Goal: Task Accomplishment & Management: Complete application form

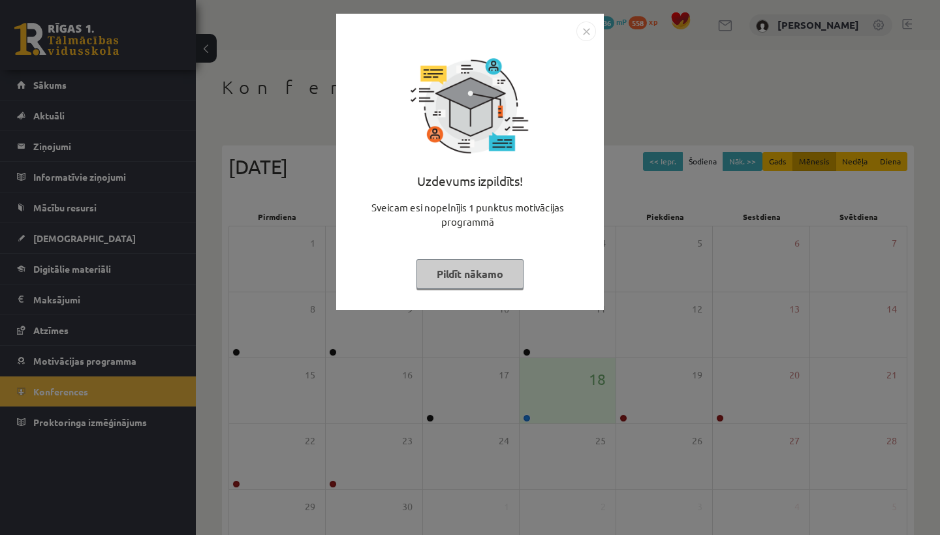
click at [309, 339] on div "Uzdevums izpildīts! Sveicam esi nopelnījis 1 punktus motivācijas programmā Pild…" at bounding box center [470, 267] width 940 height 535
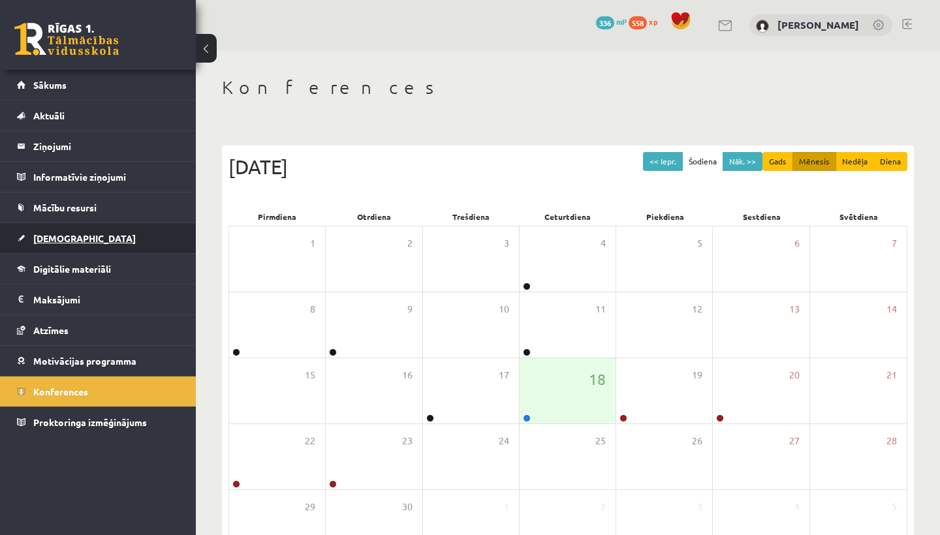
click at [65, 237] on span "[DEMOGRAPHIC_DATA]" at bounding box center [84, 238] width 102 height 12
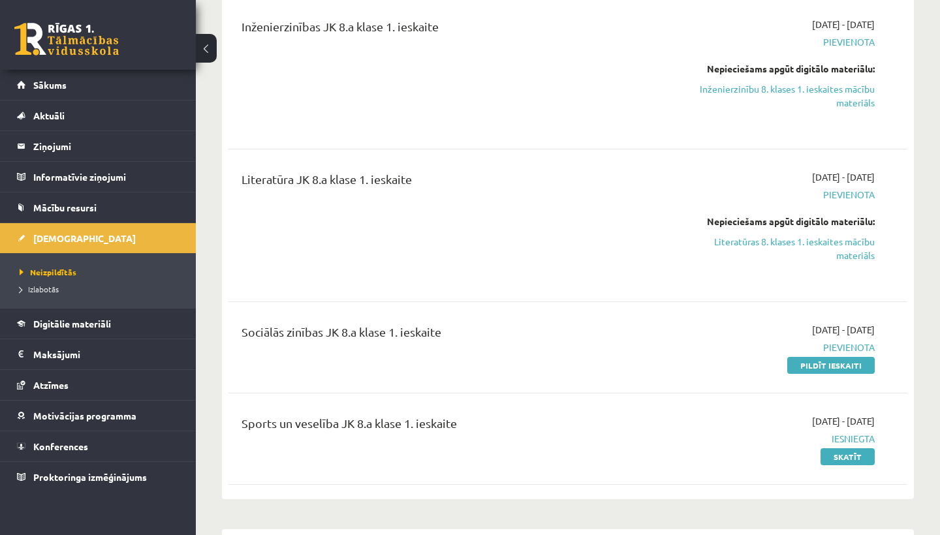
scroll to position [489, 0]
click at [858, 365] on link "Pildīt ieskaiti" at bounding box center [830, 364] width 87 height 17
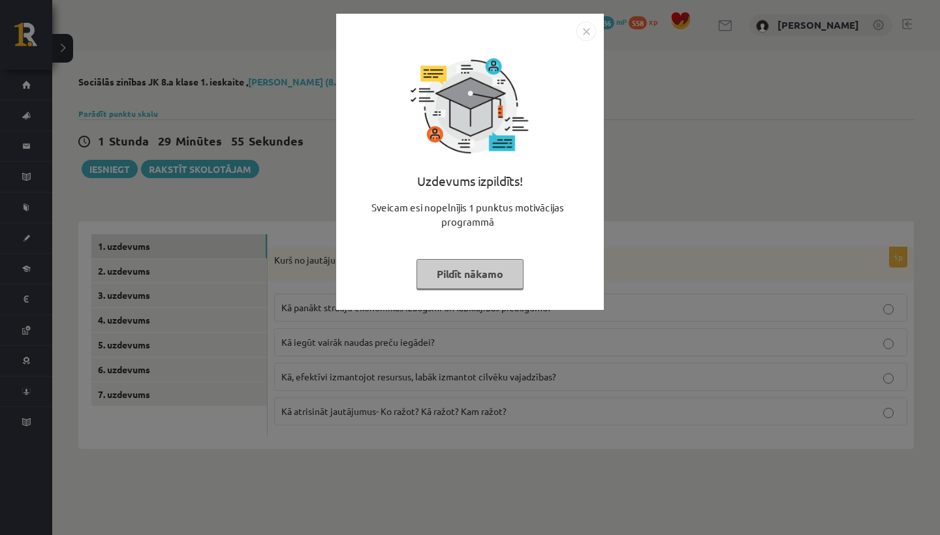
click at [581, 27] on img "Close" at bounding box center [586, 32] width 20 height 20
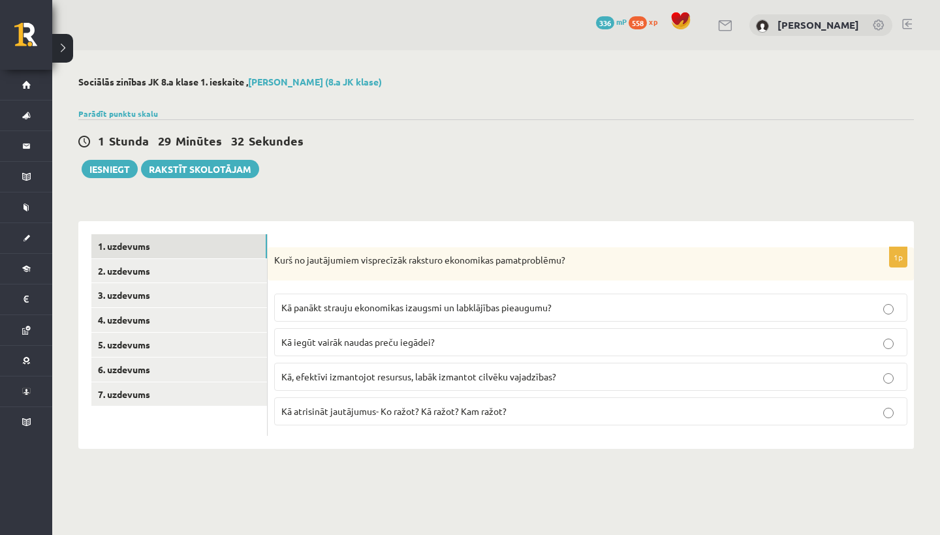
click at [531, 383] on p "Kā, efektīvi izmantojot resursus, labāk izmantot cilvēku vajadzības?" at bounding box center [590, 377] width 619 height 14
click at [226, 264] on link "2. uzdevums" at bounding box center [179, 271] width 176 height 24
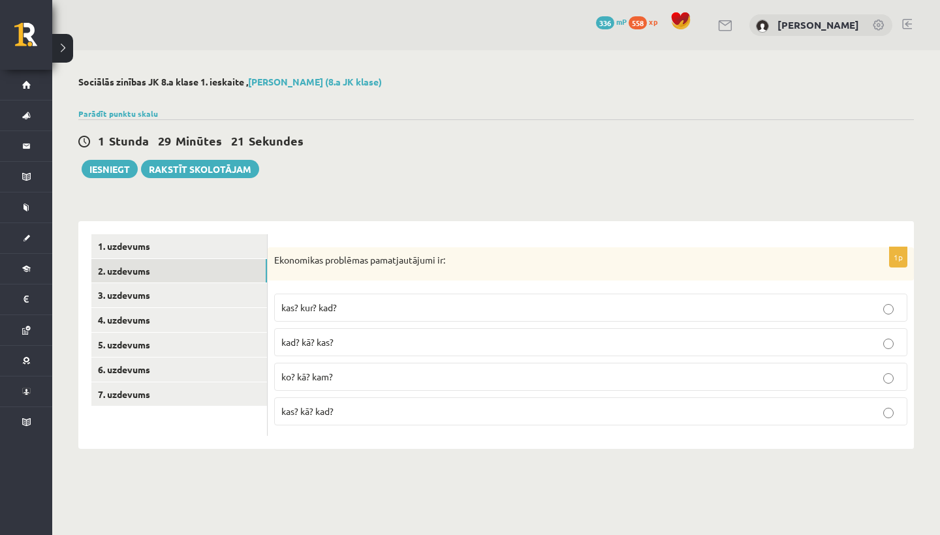
click at [334, 370] on p "ko? kā? kam?" at bounding box center [590, 377] width 619 height 14
click at [144, 290] on link "3. uzdevums" at bounding box center [179, 295] width 176 height 24
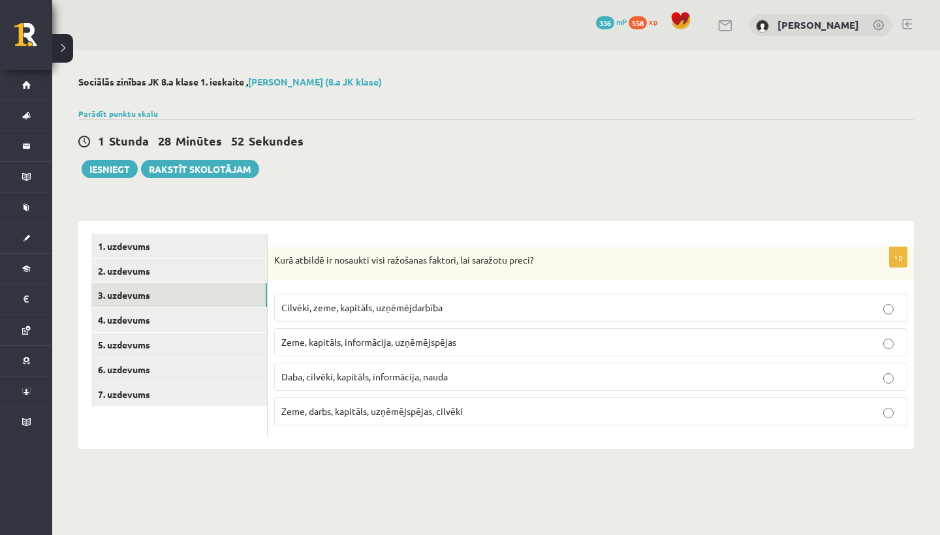
click at [371, 416] on span "Zeme, darbs, kapitāls, uzņēmējspējas, cilvēki" at bounding box center [371, 411] width 181 height 12
click at [147, 308] on link "4. uzdevums" at bounding box center [179, 320] width 176 height 24
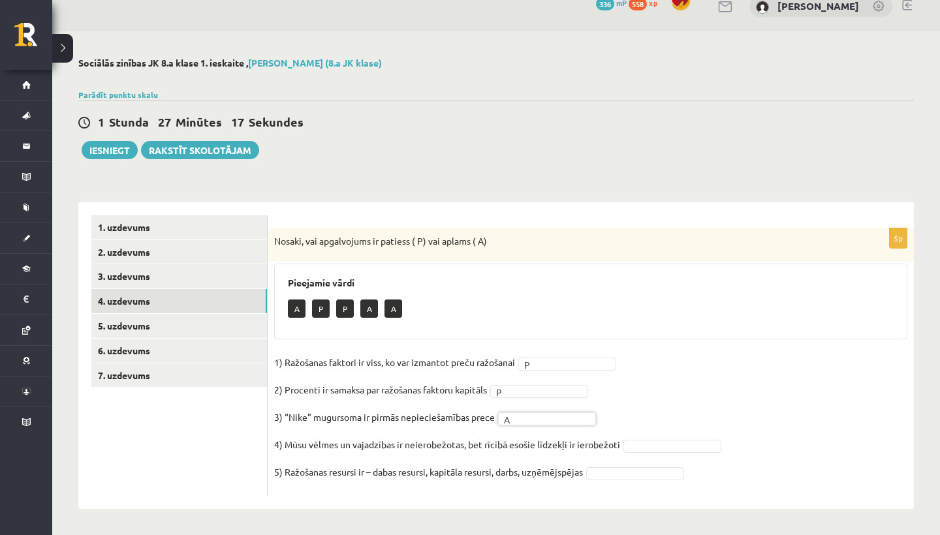
scroll to position [18, 0]
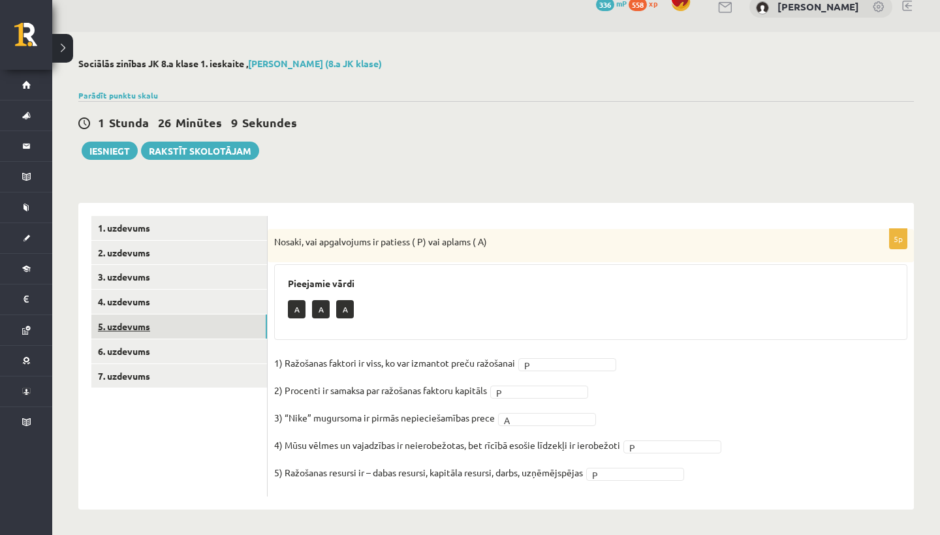
click at [180, 326] on link "5. uzdevums" at bounding box center [179, 327] width 176 height 24
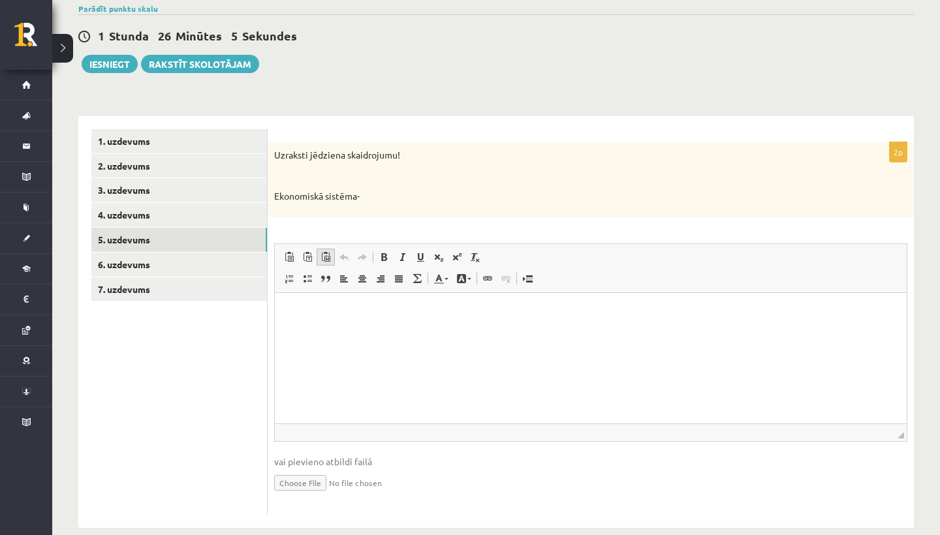
scroll to position [104, 0]
drag, startPoint x: 275, startPoint y: 154, endPoint x: 352, endPoint y: 204, distance: 91.1
click at [352, 204] on div "Uzraksti jēdziena skaidrojumu! Ekonomiskā sistēma-" at bounding box center [591, 180] width 646 height 75
copy div "Uzraksti jēdziena skaidrojumu! Ekonomiskā sistēma-"
click at [402, 200] on p "Ekonomiskā sistēma-" at bounding box center [558, 197] width 568 height 13
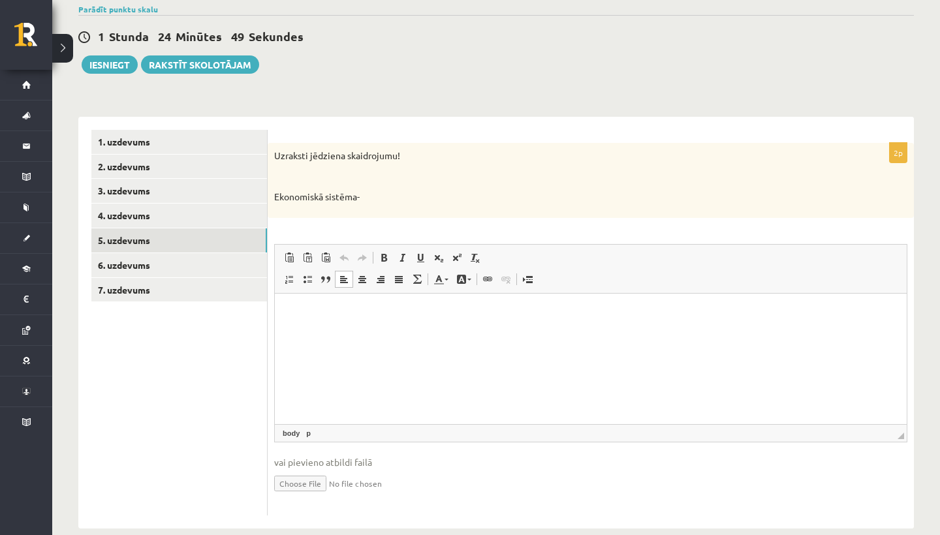
click at [370, 333] on html at bounding box center [591, 313] width 632 height 40
drag, startPoint x: 369, startPoint y: 315, endPoint x: 576, endPoint y: 309, distance: 207.7
click at [576, 309] on p "**********" at bounding box center [591, 312] width 606 height 13
click at [402, 255] on span at bounding box center [402, 258] width 10 height 10
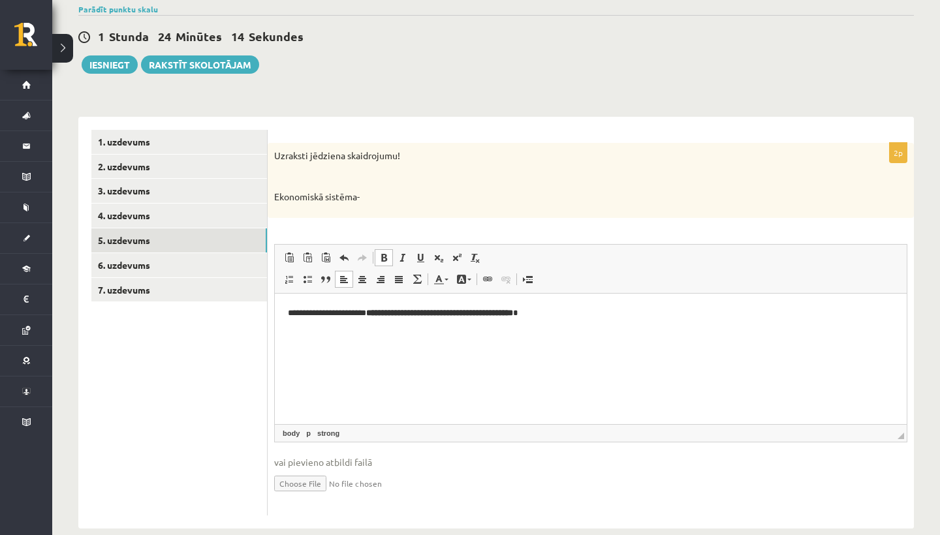
click at [386, 257] on span at bounding box center [384, 258] width 10 height 10
click at [403, 253] on span at bounding box center [402, 258] width 10 height 10
click at [400, 257] on span at bounding box center [402, 258] width 10 height 10
click at [198, 267] on link "6. uzdevums" at bounding box center [179, 265] width 176 height 24
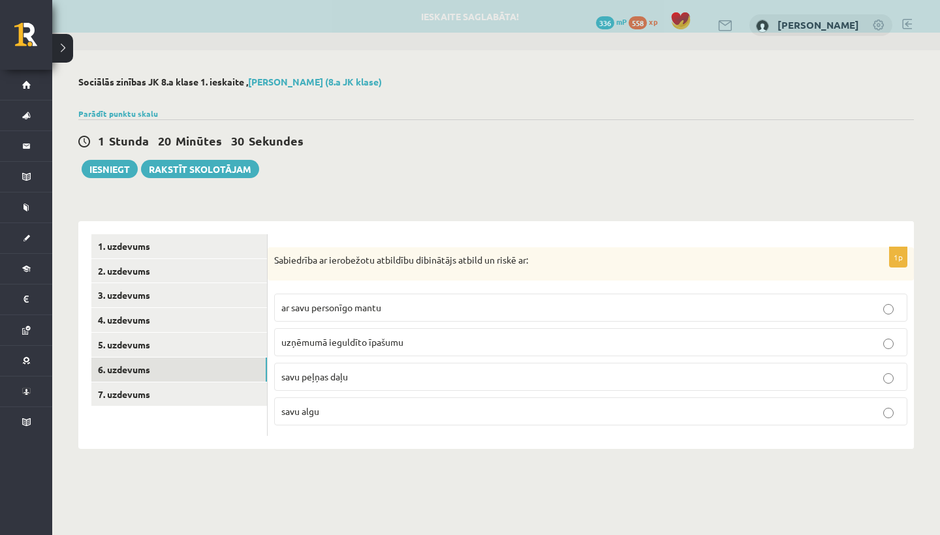
scroll to position [0, 0]
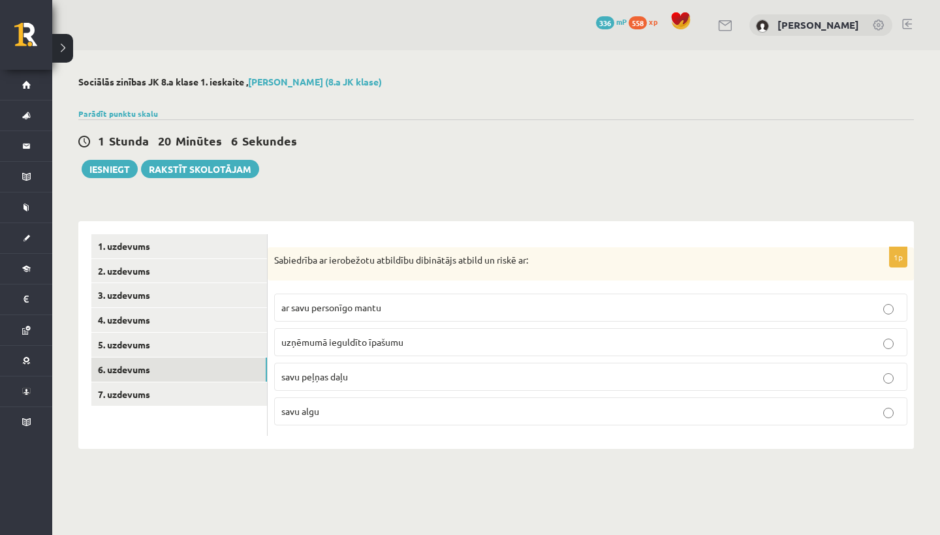
click at [396, 315] on label "ar savu personīgo mantu" at bounding box center [590, 308] width 633 height 28
click at [258, 386] on link "7. uzdevums" at bounding box center [179, 395] width 176 height 24
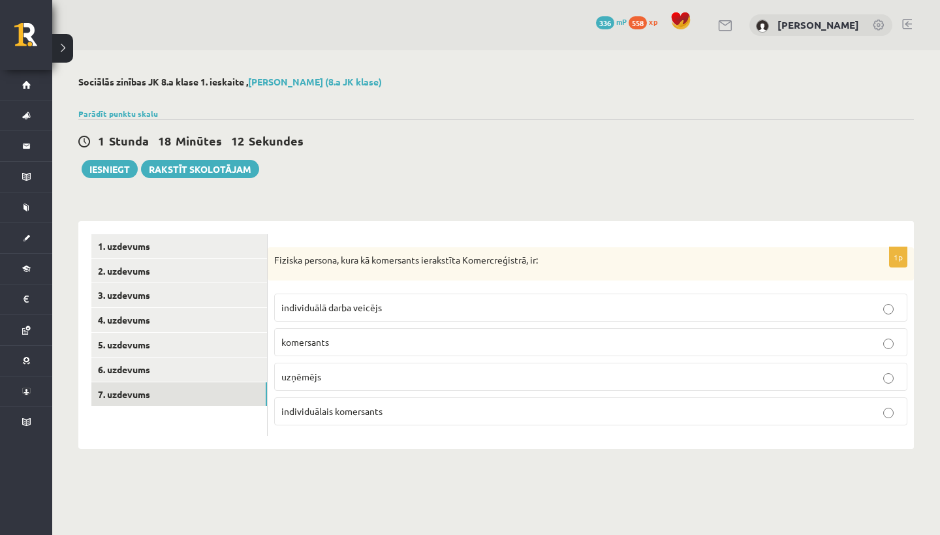
click at [362, 413] on span "individuālais komersants" at bounding box center [331, 411] width 101 height 12
click at [214, 276] on link "2. uzdevums" at bounding box center [179, 271] width 176 height 24
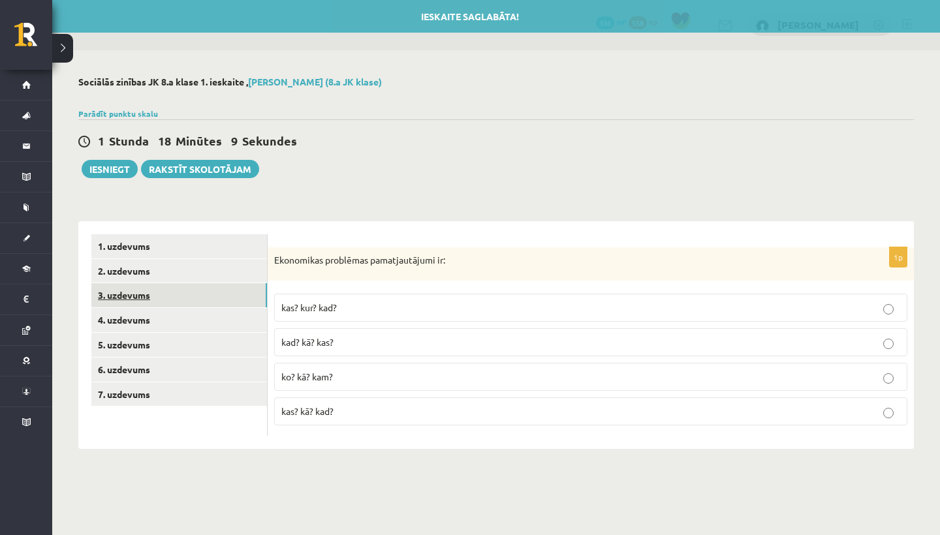
click at [208, 292] on link "3. uzdevums" at bounding box center [179, 295] width 176 height 24
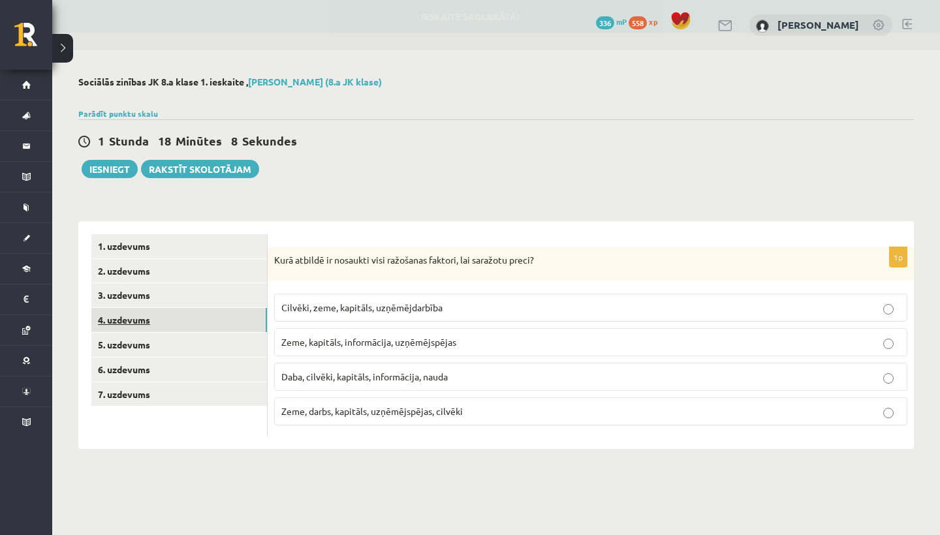
click at [196, 318] on link "4. uzdevums" at bounding box center [179, 320] width 176 height 24
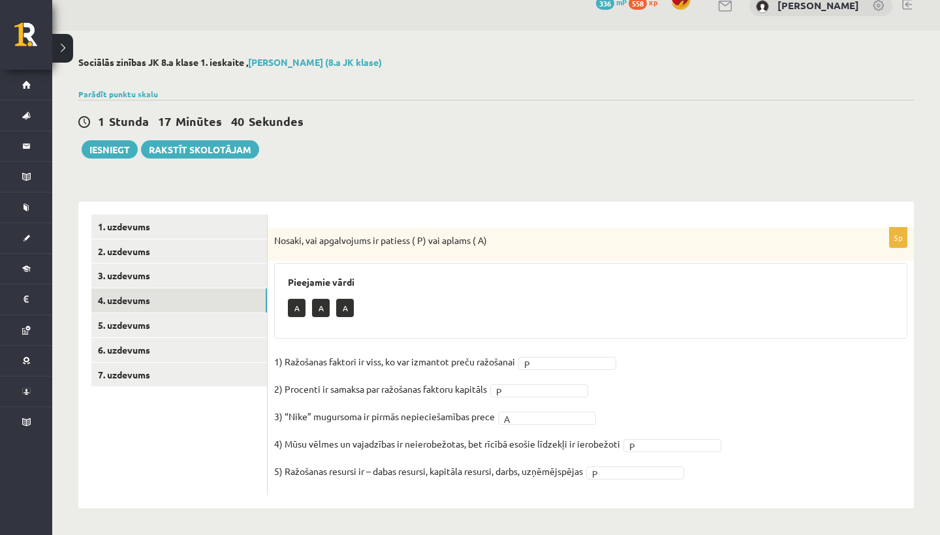
scroll to position [19, 0]
click at [119, 145] on button "Iesniegt" at bounding box center [110, 150] width 56 height 18
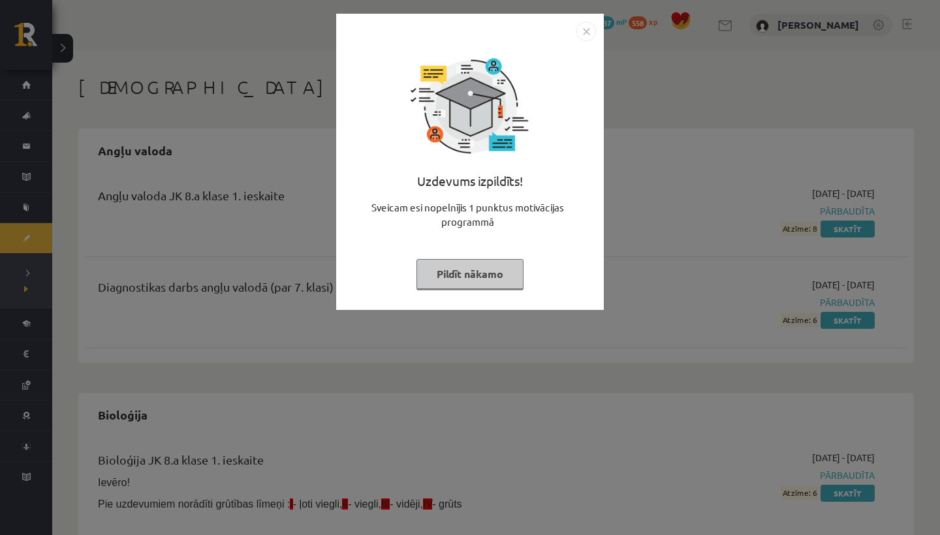
click at [585, 37] on img "Close" at bounding box center [586, 32] width 20 height 20
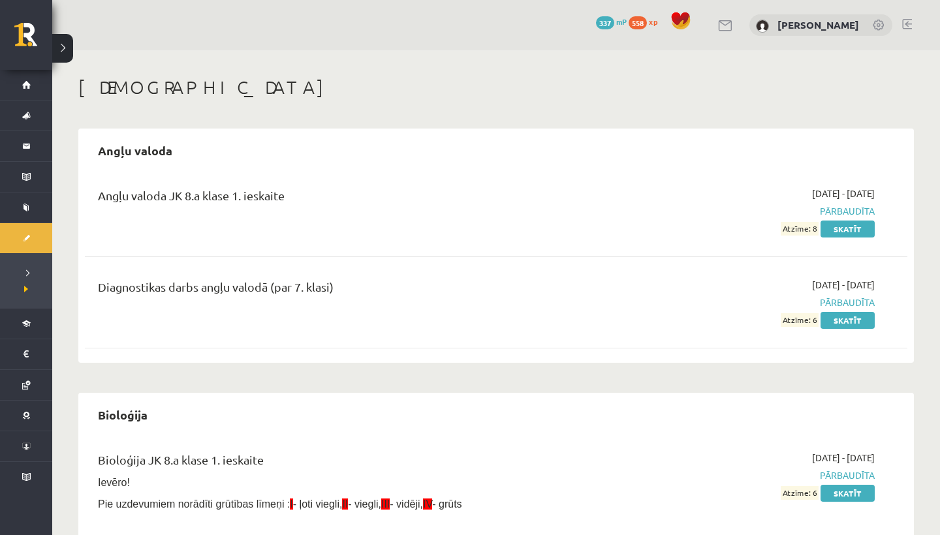
scroll to position [30, 0]
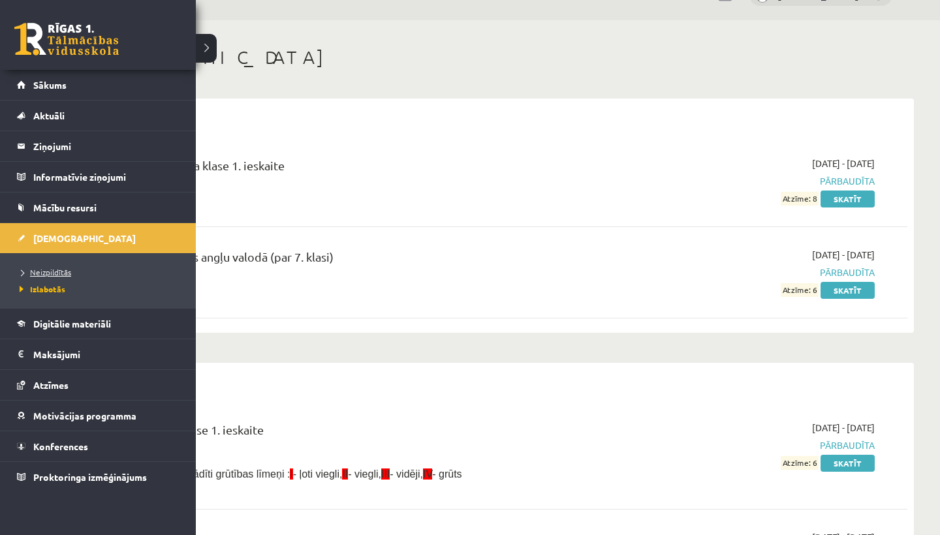
click at [44, 275] on span "Neizpildītās" at bounding box center [43, 272] width 55 height 10
